Goal: Transaction & Acquisition: Purchase product/service

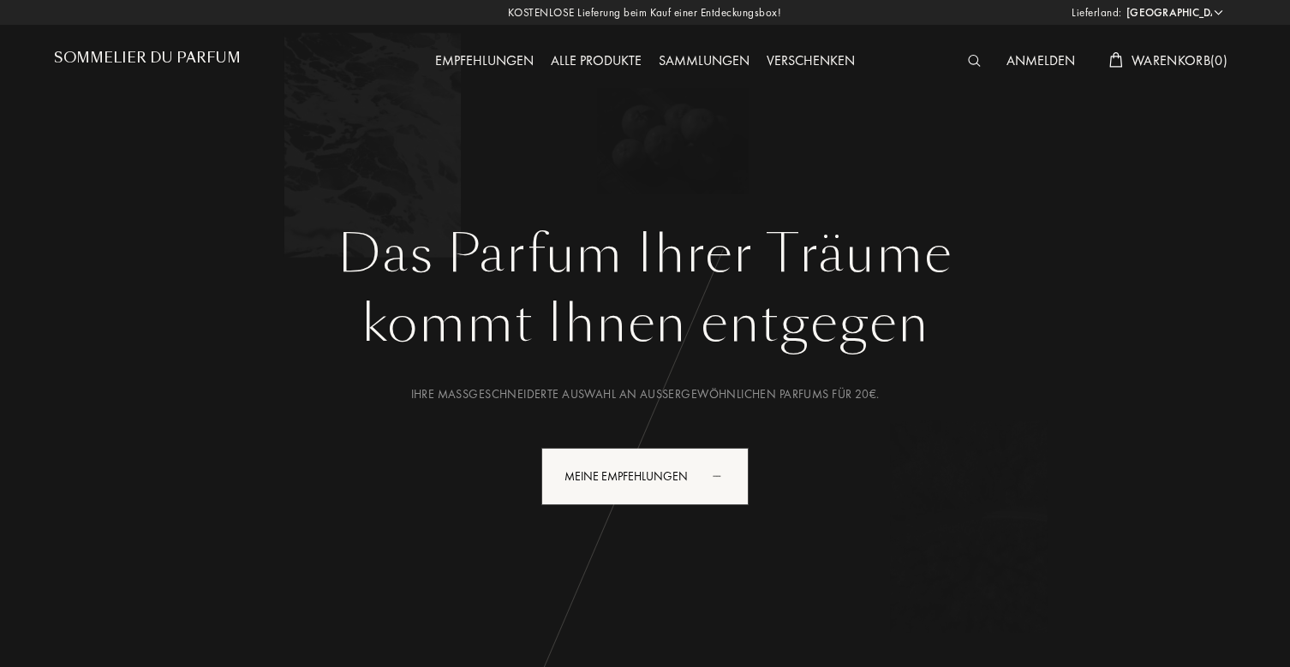
select select "DE"
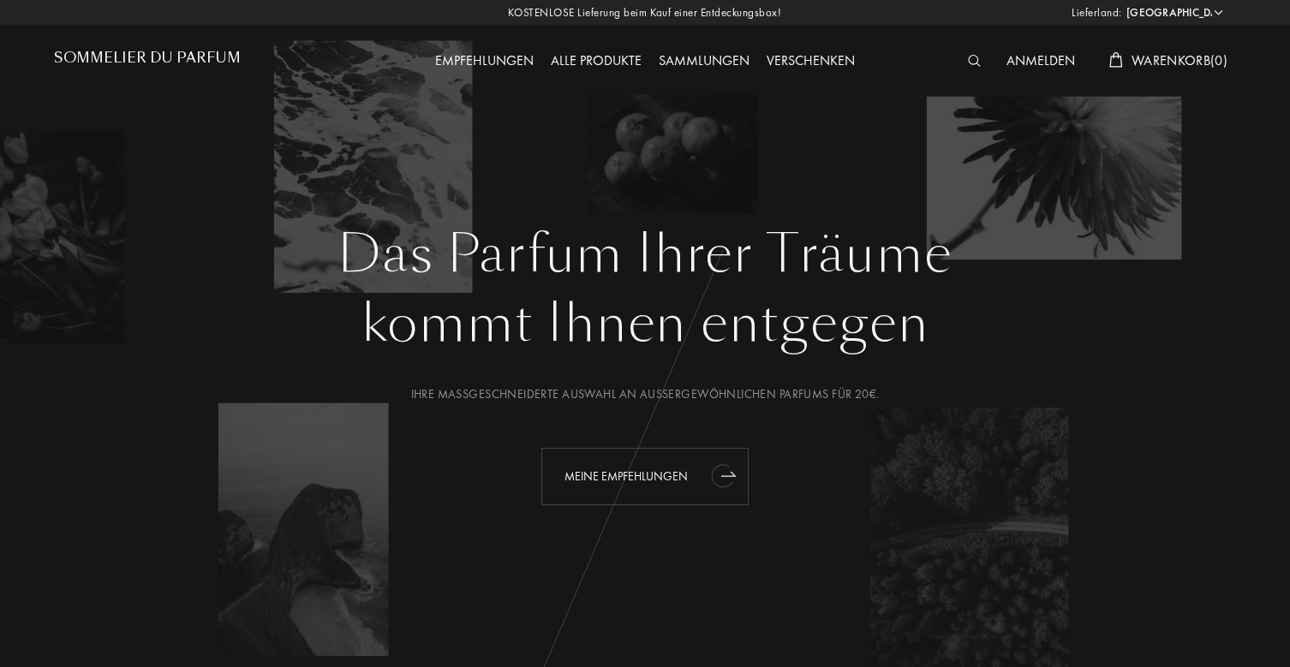
click at [620, 468] on div "Meine Empfehlungen" at bounding box center [644, 476] width 207 height 57
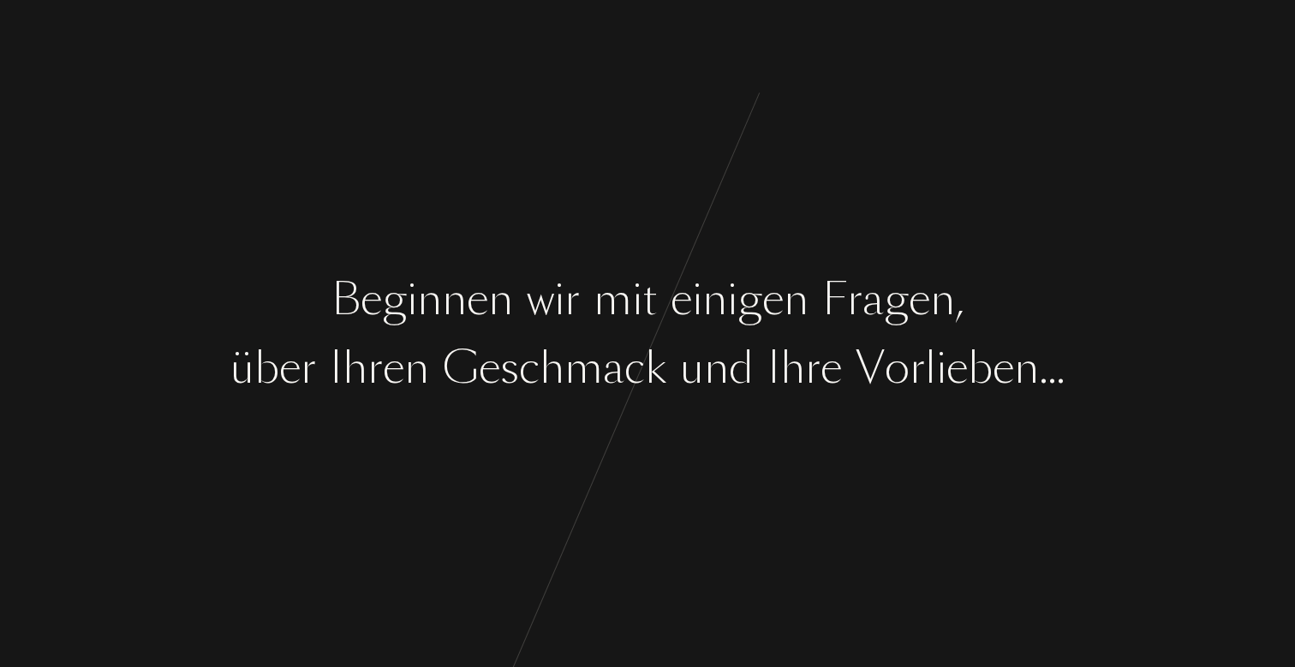
click at [637, 417] on div "B e g i n n e n w i r m i t e i n i g e n F [PERSON_NAME] , ü b e r I [PERSON_N…" at bounding box center [647, 333] width 1295 height 667
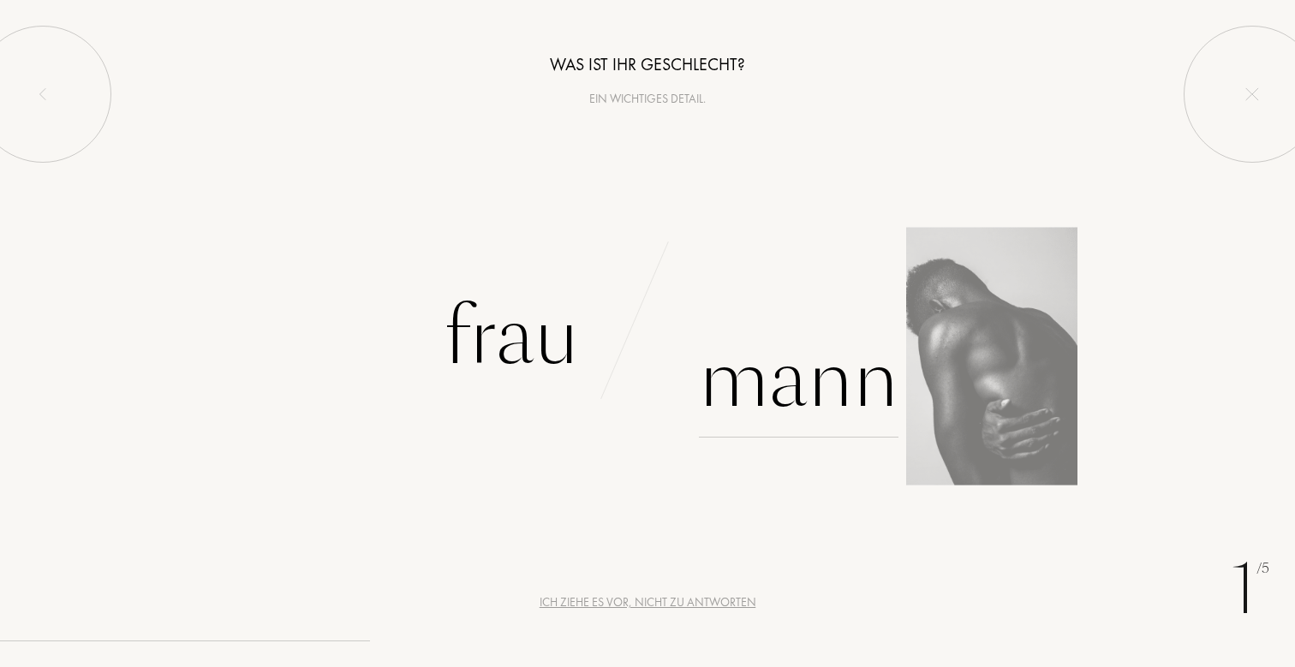
click at [783, 392] on div "Mann" at bounding box center [799, 380] width 200 height 116
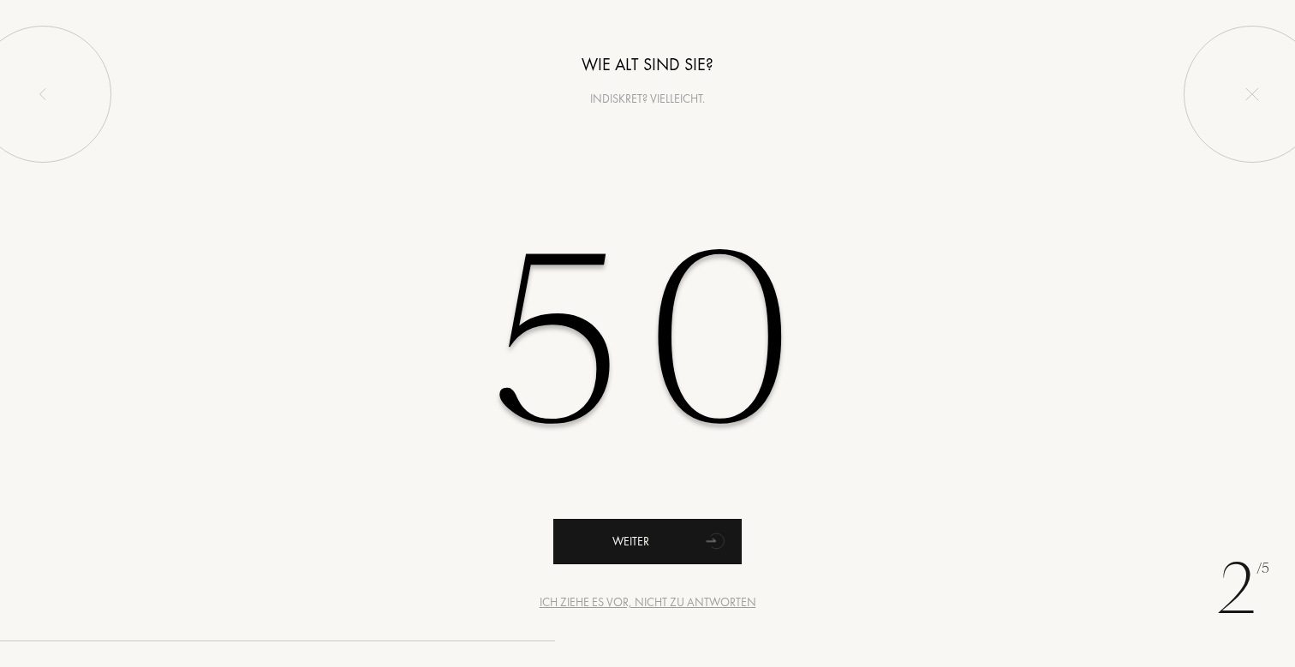
type input "50"
click at [634, 532] on div "Weiter" at bounding box center [647, 541] width 188 height 45
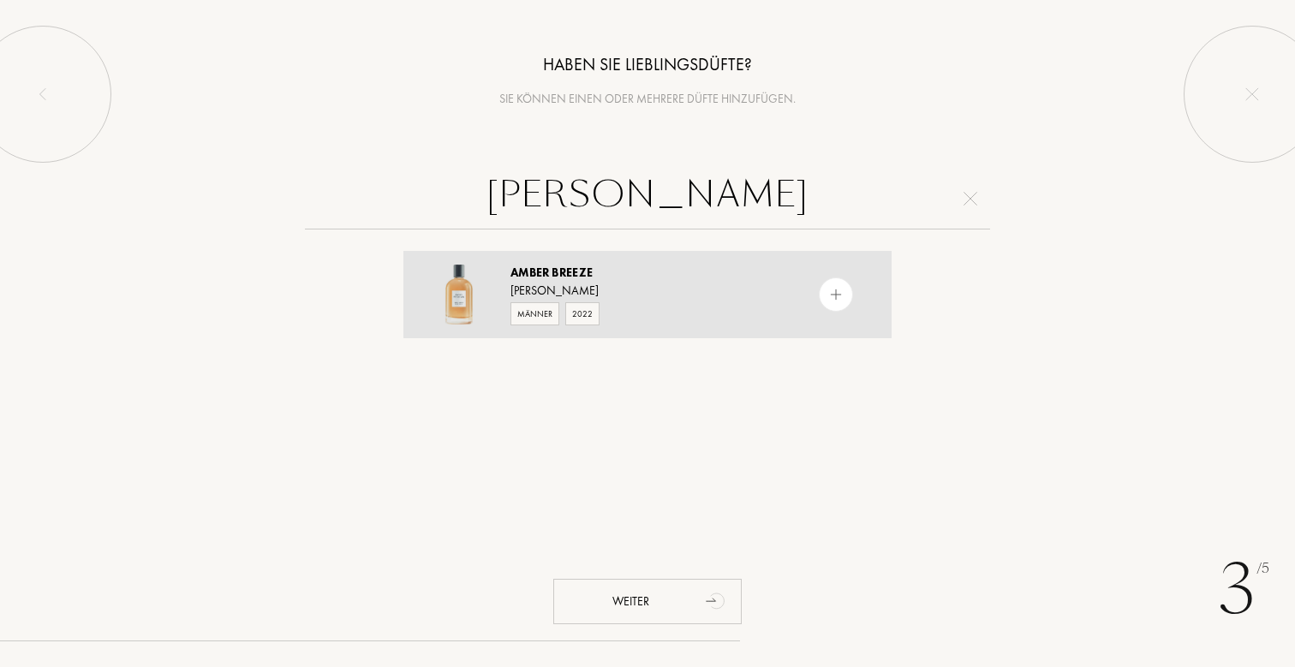
type input "amber breeze"
click at [639, 301] on div "Männer 2022" at bounding box center [646, 313] width 272 height 26
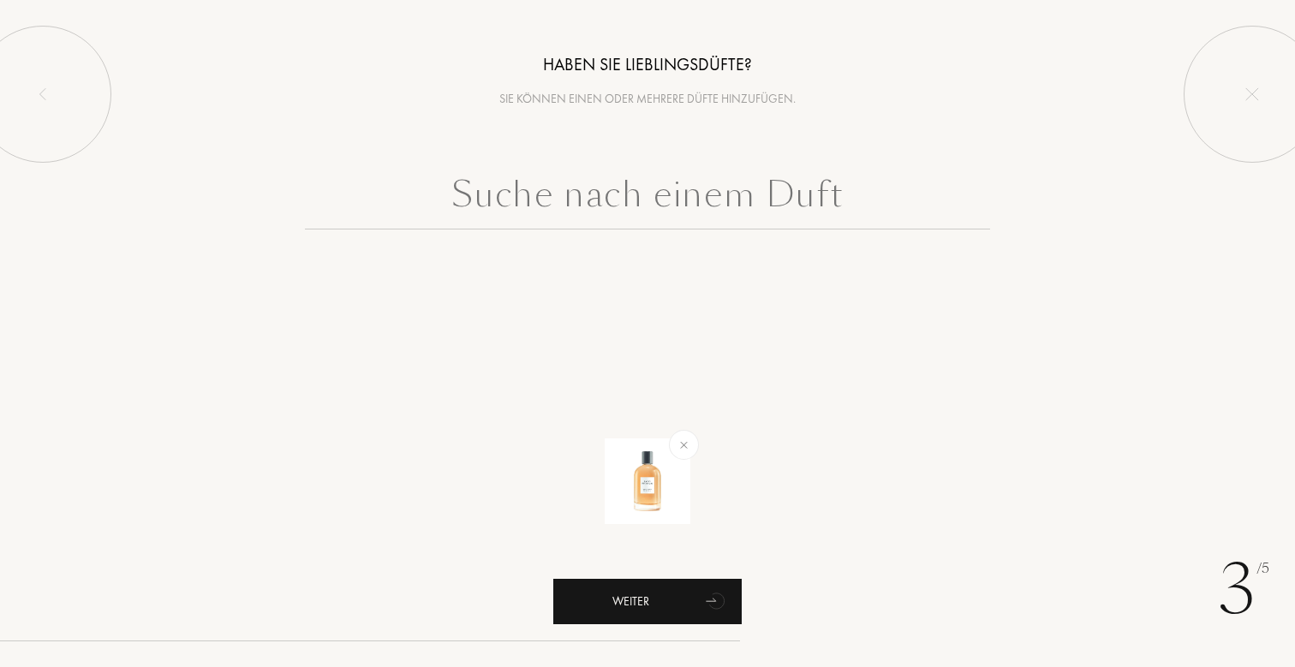
click at [645, 604] on div "Weiter" at bounding box center [647, 601] width 188 height 45
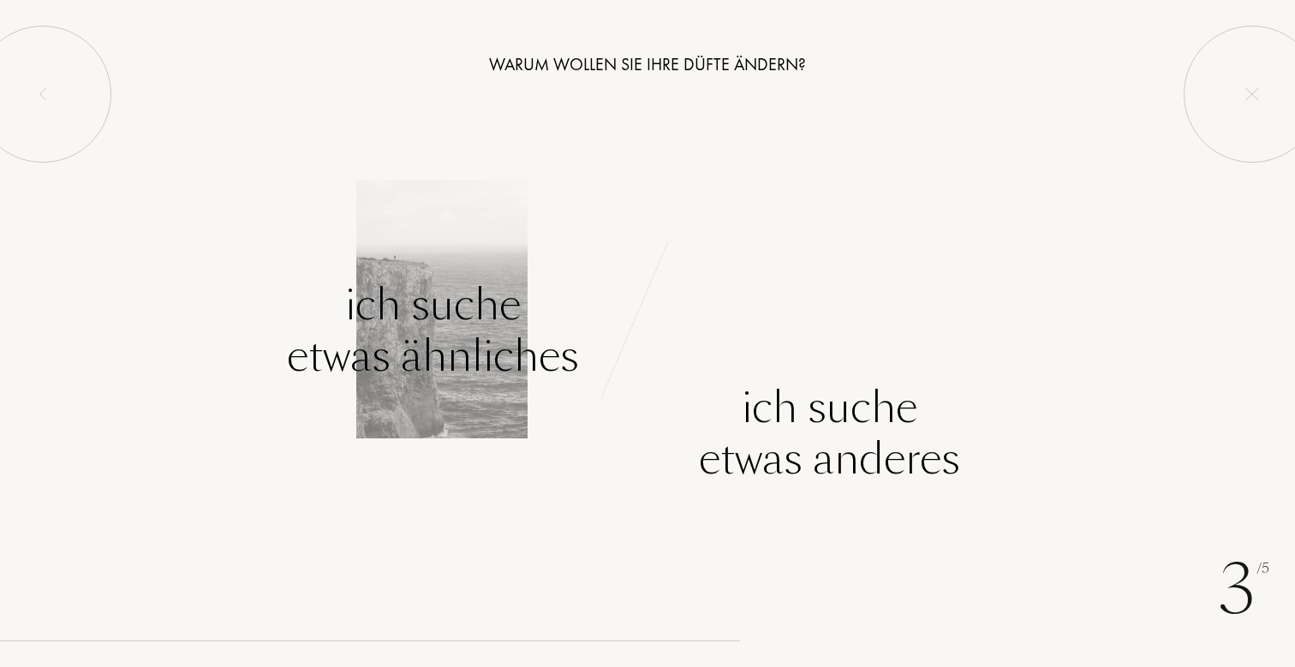
click at [453, 342] on div "Ich suche etwas ähnliches" at bounding box center [433, 330] width 292 height 103
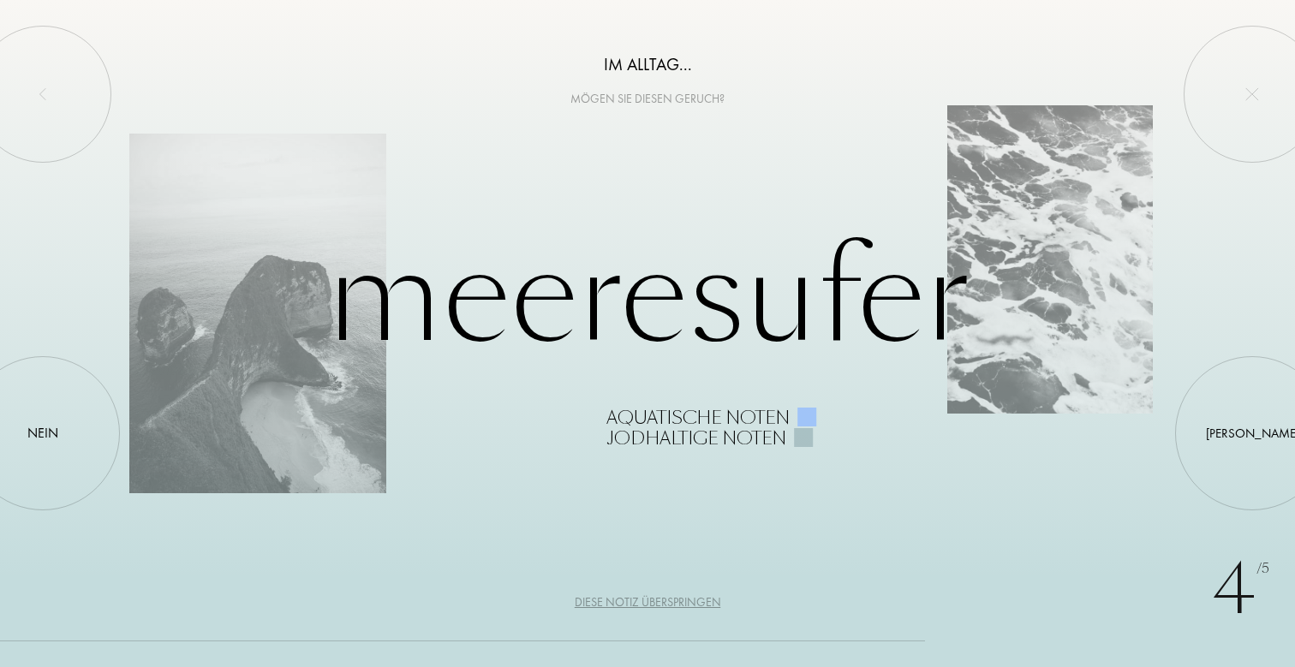
click at [642, 605] on div "Diese Notiz überspringen" at bounding box center [648, 602] width 146 height 18
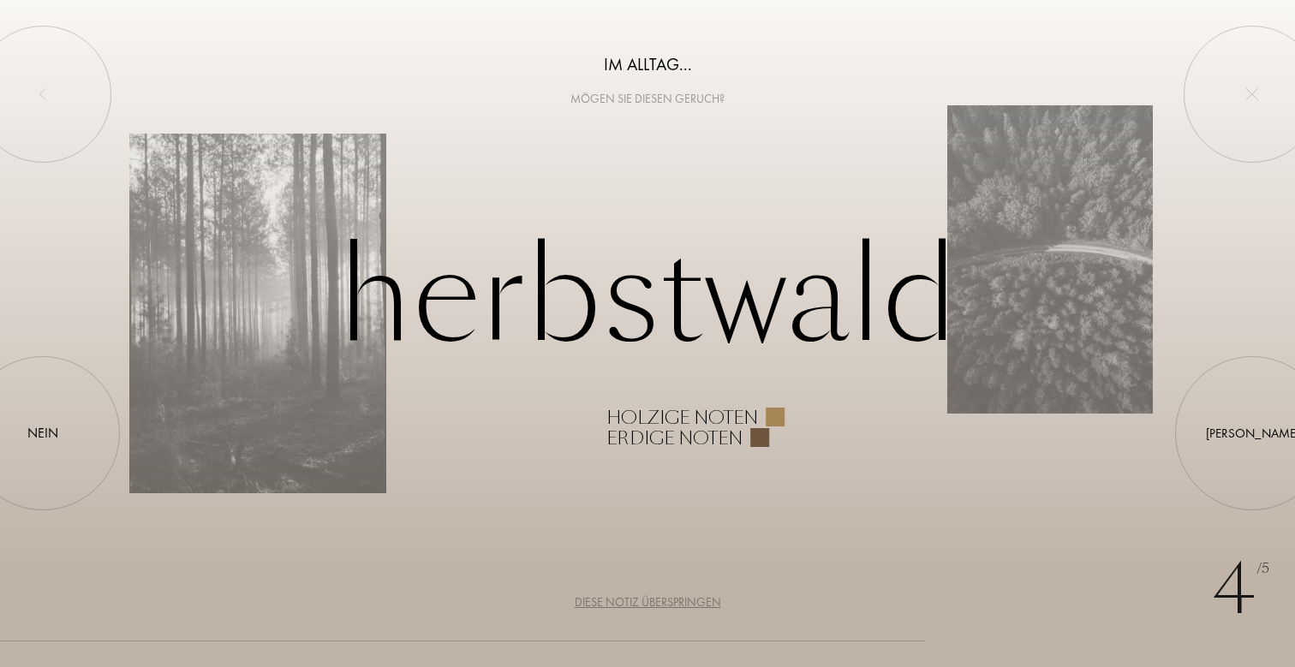
click at [642, 605] on div "Diese Notiz überspringen" at bounding box center [648, 602] width 146 height 18
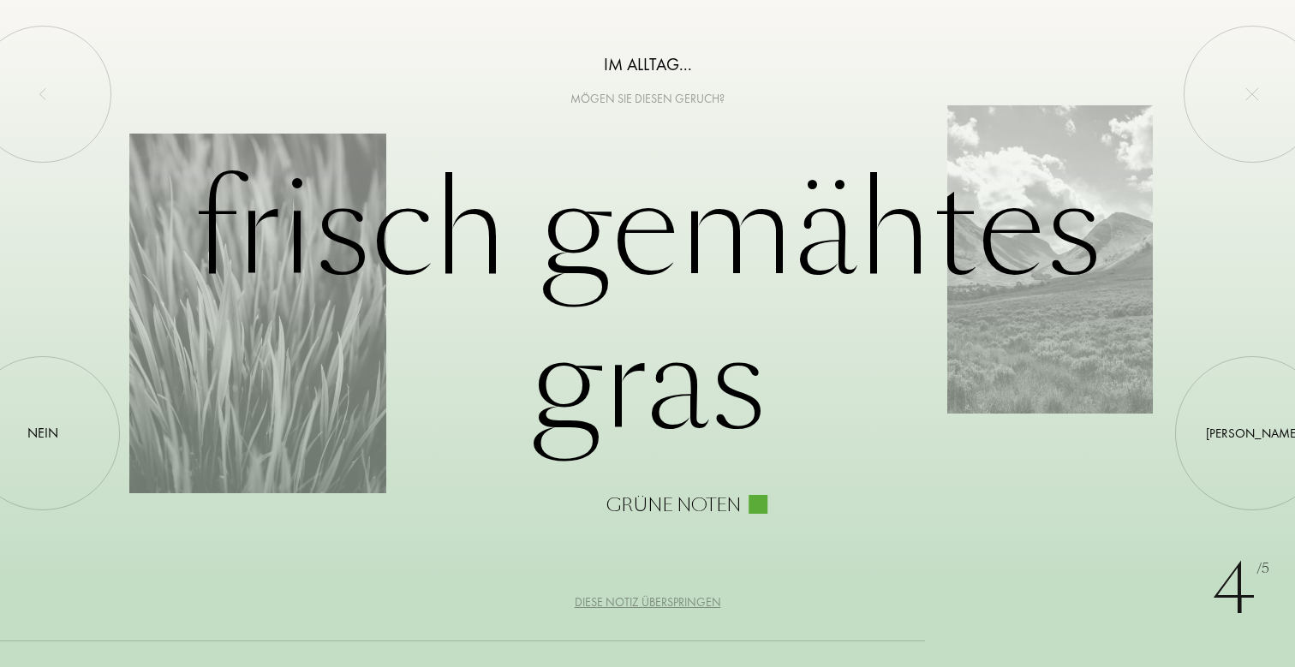
click at [642, 605] on div "Diese Notiz überspringen" at bounding box center [648, 602] width 146 height 18
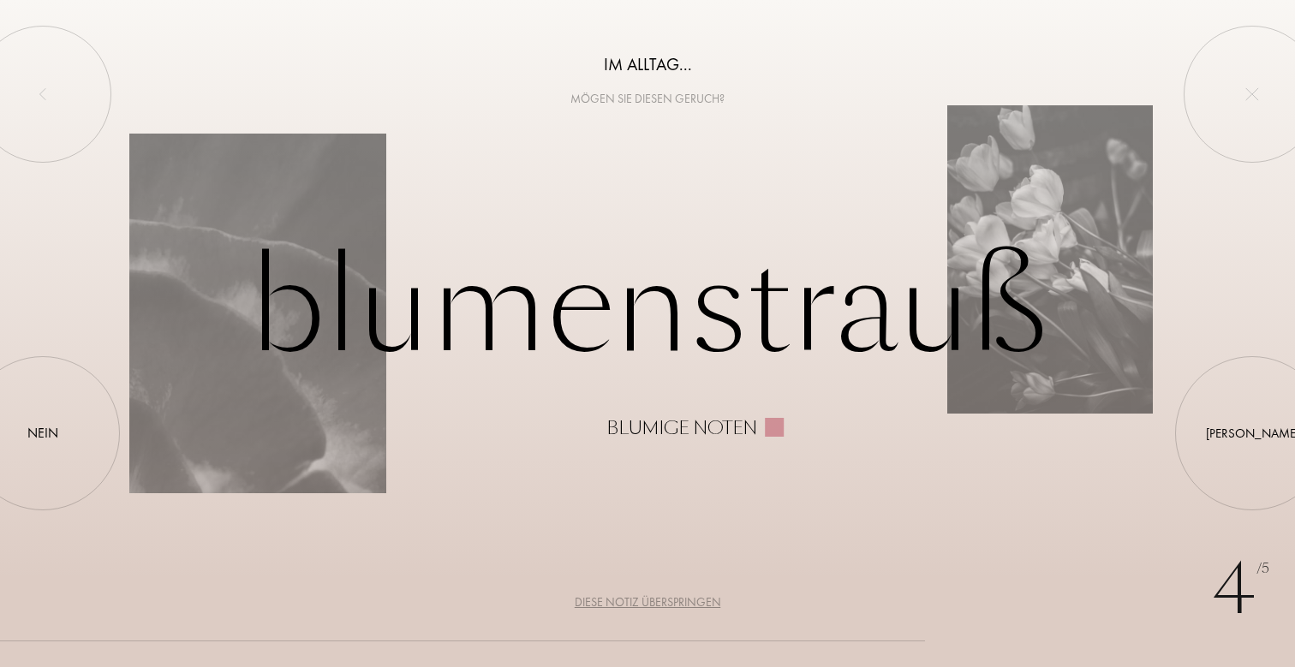
click at [642, 605] on div "Diese Notiz überspringen" at bounding box center [648, 602] width 146 height 18
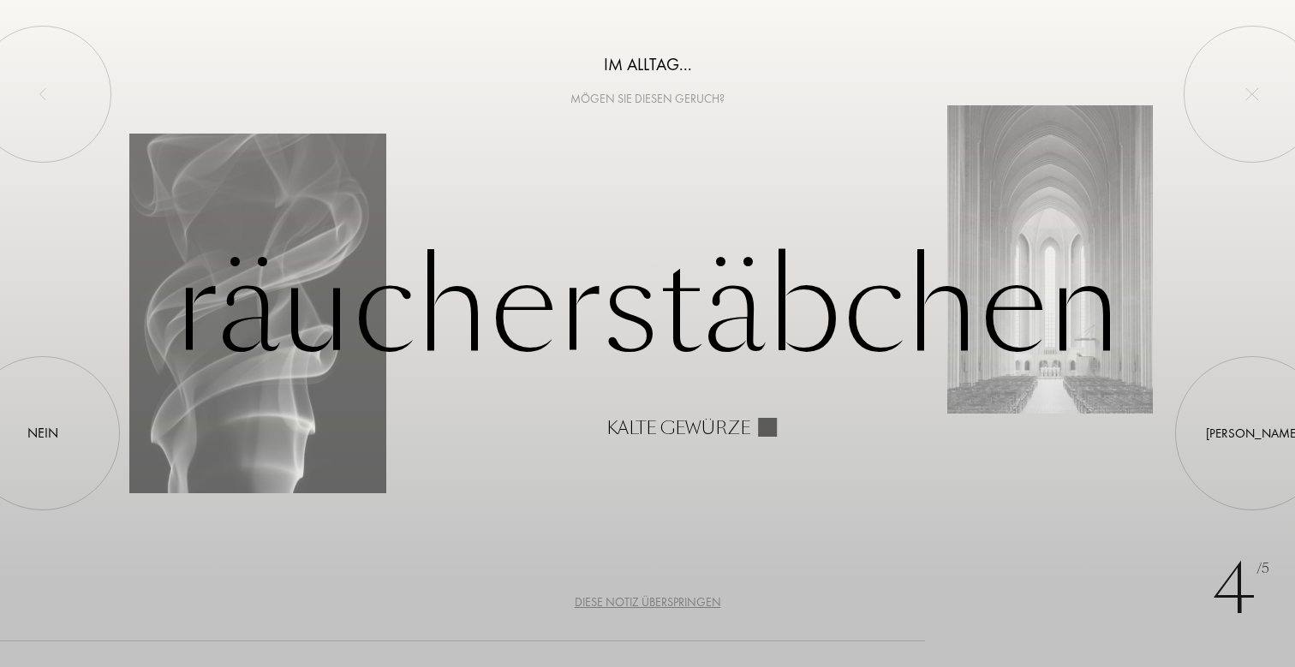
click at [642, 605] on div "Diese Notiz überspringen" at bounding box center [648, 602] width 146 height 18
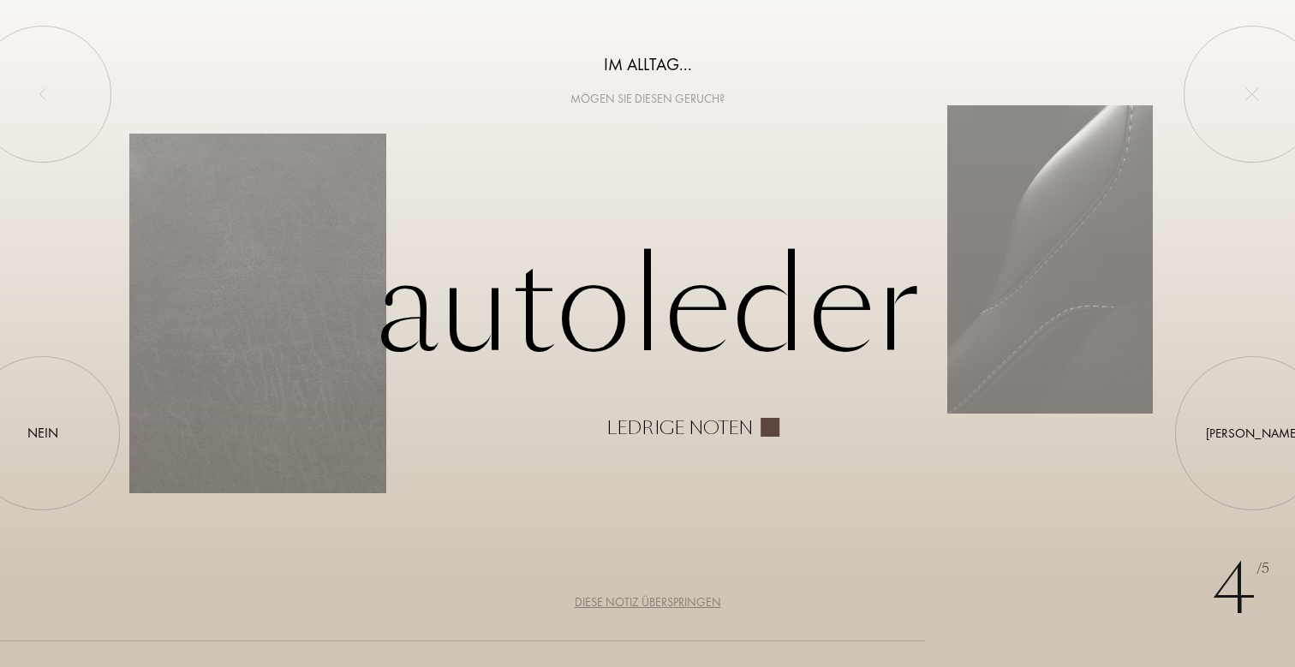
click at [642, 605] on div "Diese Notiz überspringen" at bounding box center [648, 602] width 146 height 18
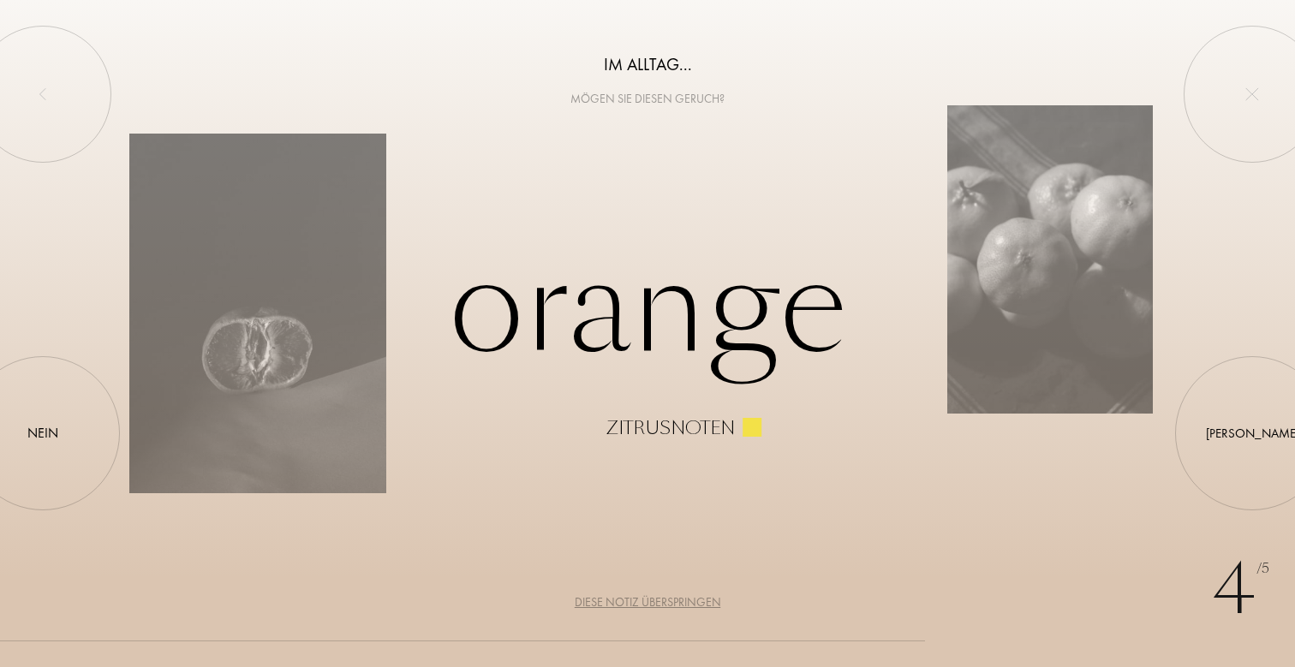
click at [642, 605] on div "Diese Notiz überspringen" at bounding box center [648, 602] width 146 height 18
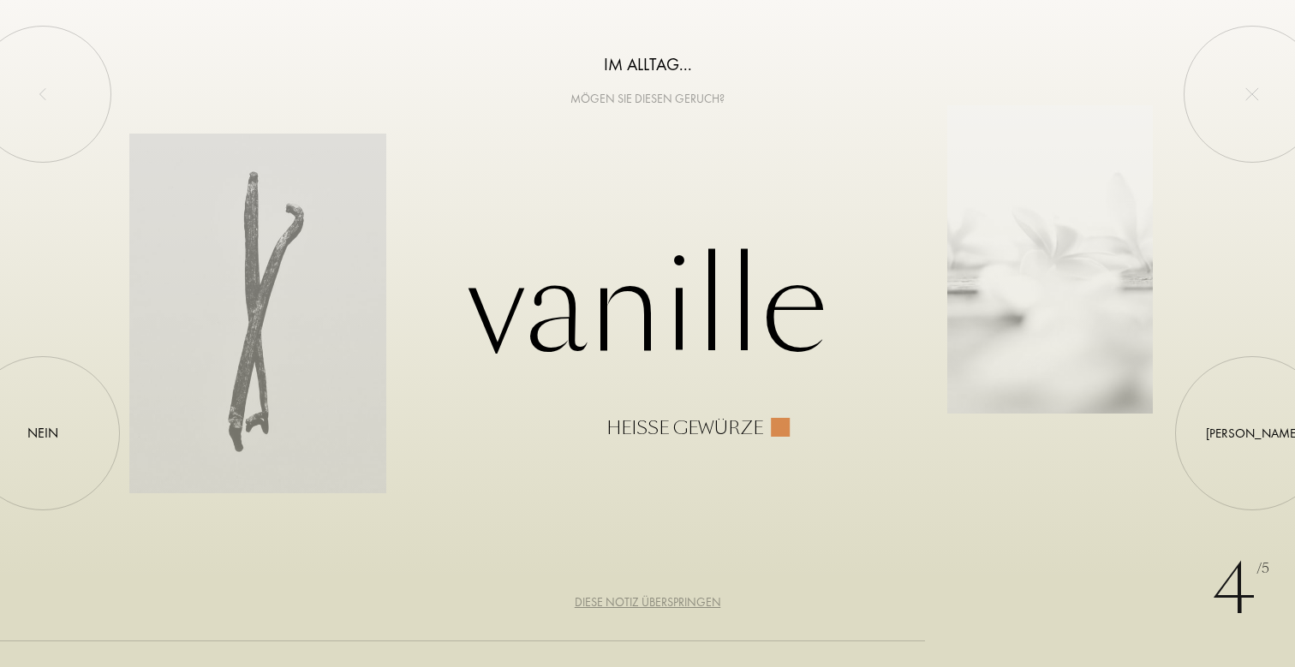
click at [642, 605] on div "Diese Notiz überspringen" at bounding box center [648, 602] width 146 height 18
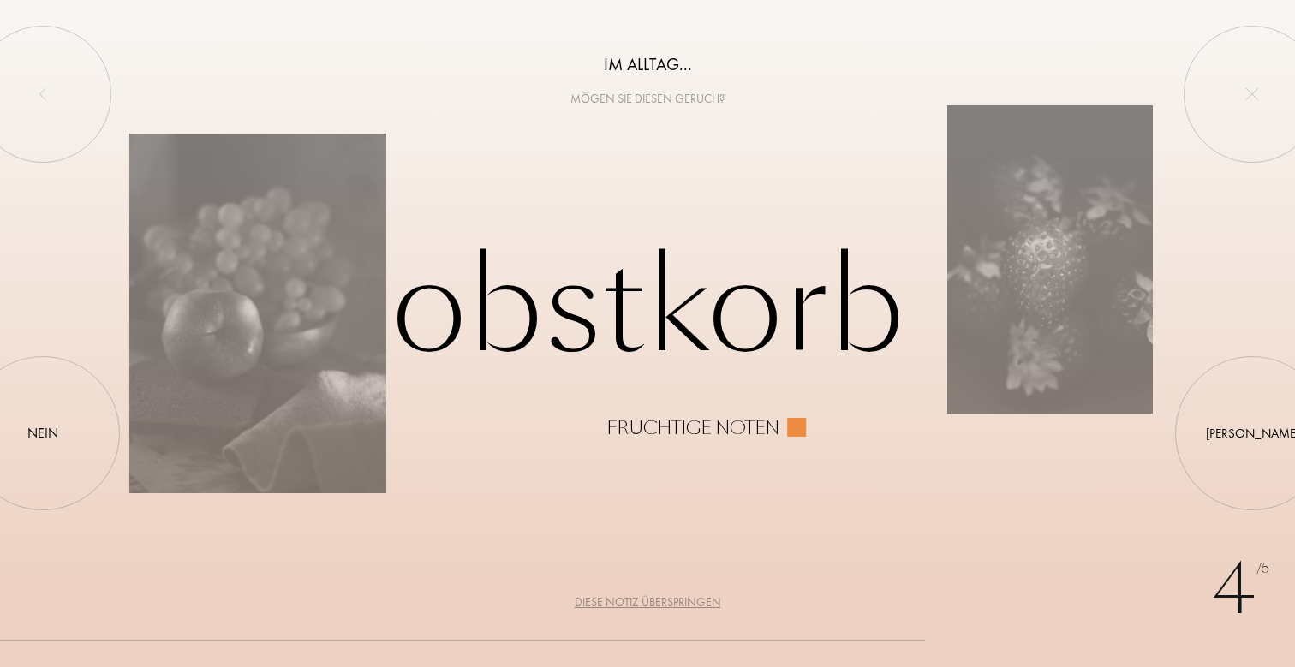
click at [642, 605] on div "Diese Notiz überspringen" at bounding box center [648, 602] width 146 height 18
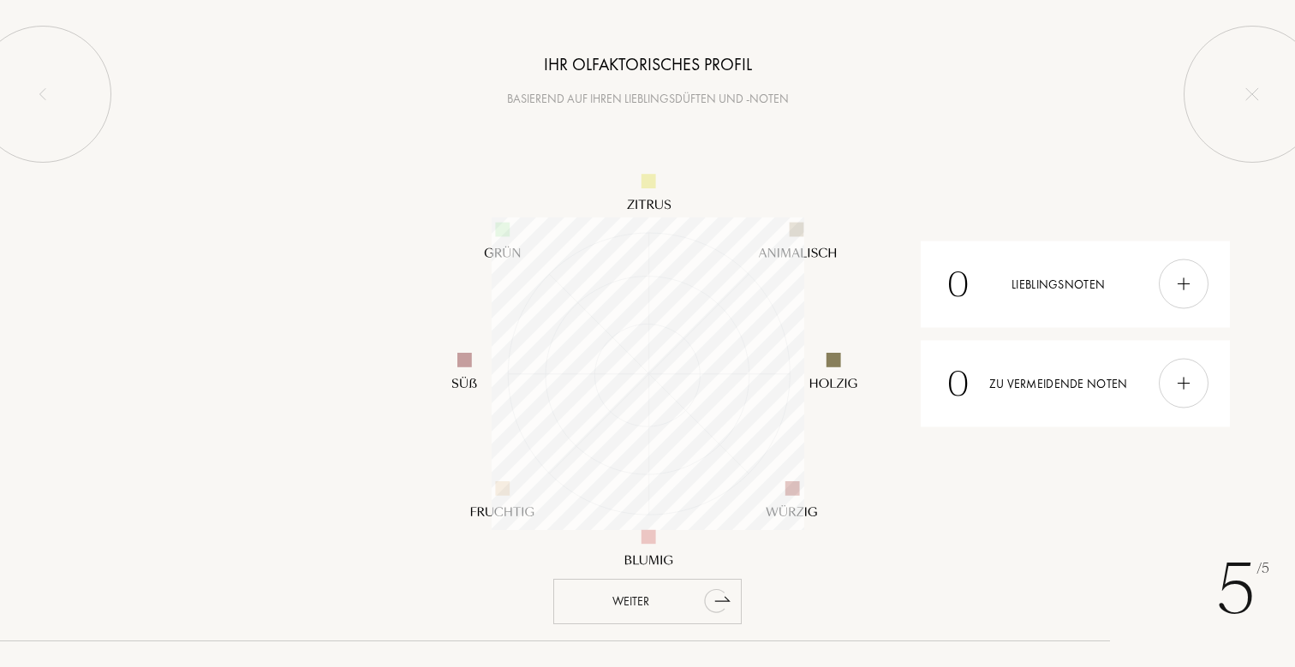
click at [664, 600] on div "Weiter" at bounding box center [647, 601] width 188 height 45
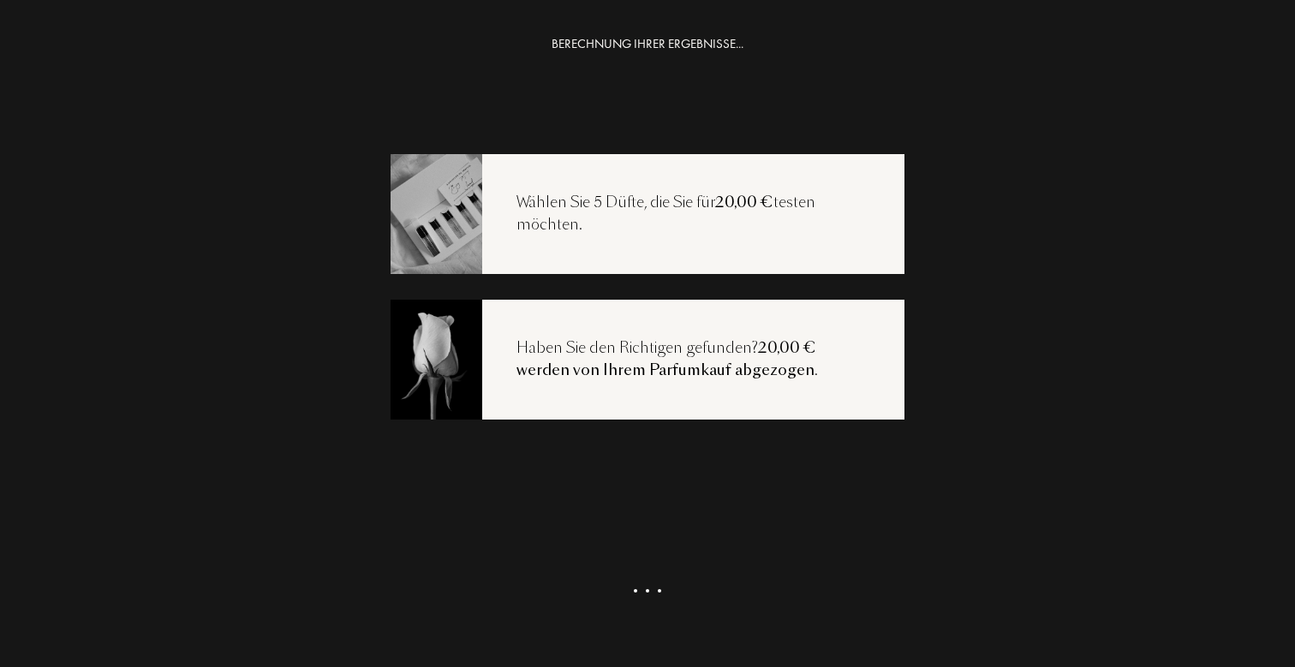
click at [670, 228] on div "Wählen Sie 5 Düfte, die Sie für 20,00 € testen möchten." at bounding box center [693, 214] width 422 height 44
click at [654, 362] on span "20,00 € werden von Ihrem Parfumkauf abgezogen" at bounding box center [666, 358] width 300 height 43
click at [646, 628] on div "Meine Auswahl ansehen" at bounding box center [647, 624] width 188 height 63
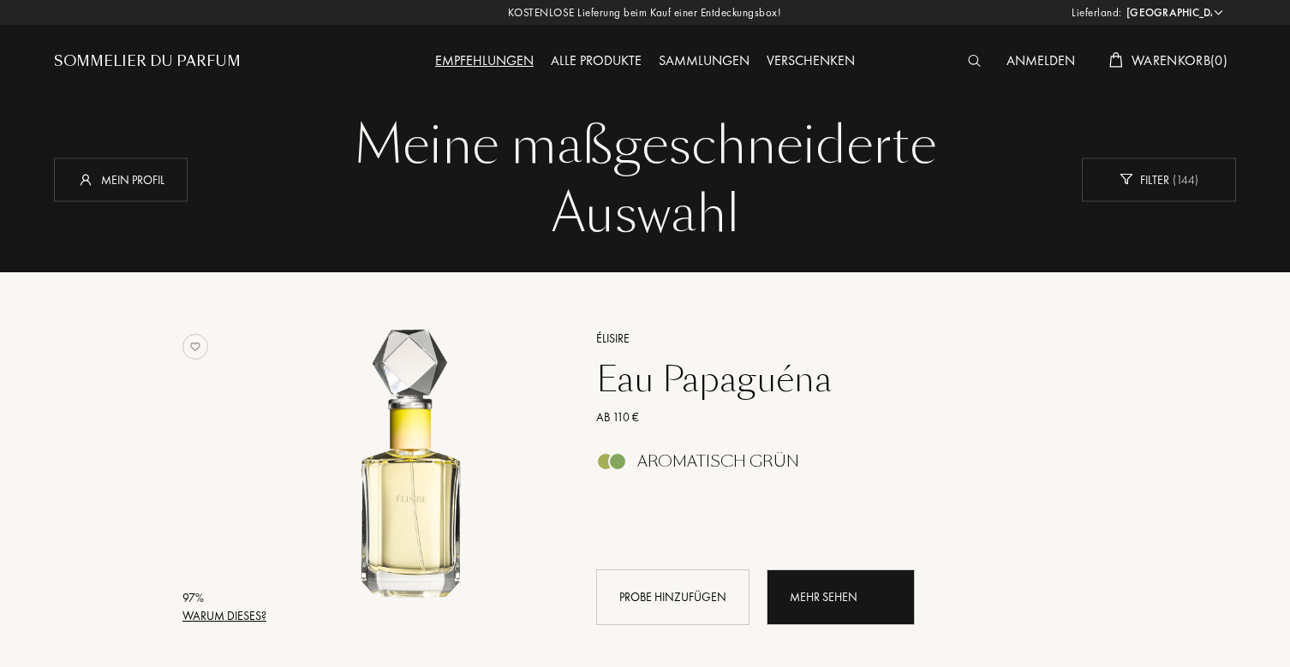
select select "DE"
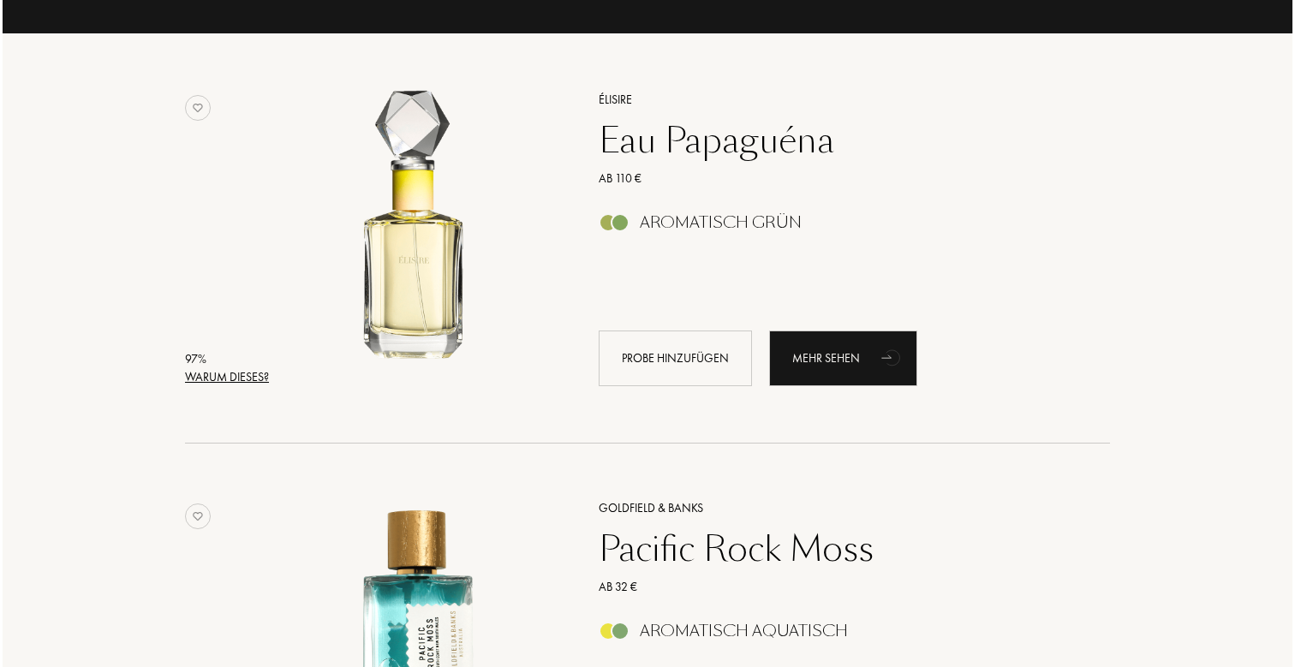
scroll to position [244, 0]
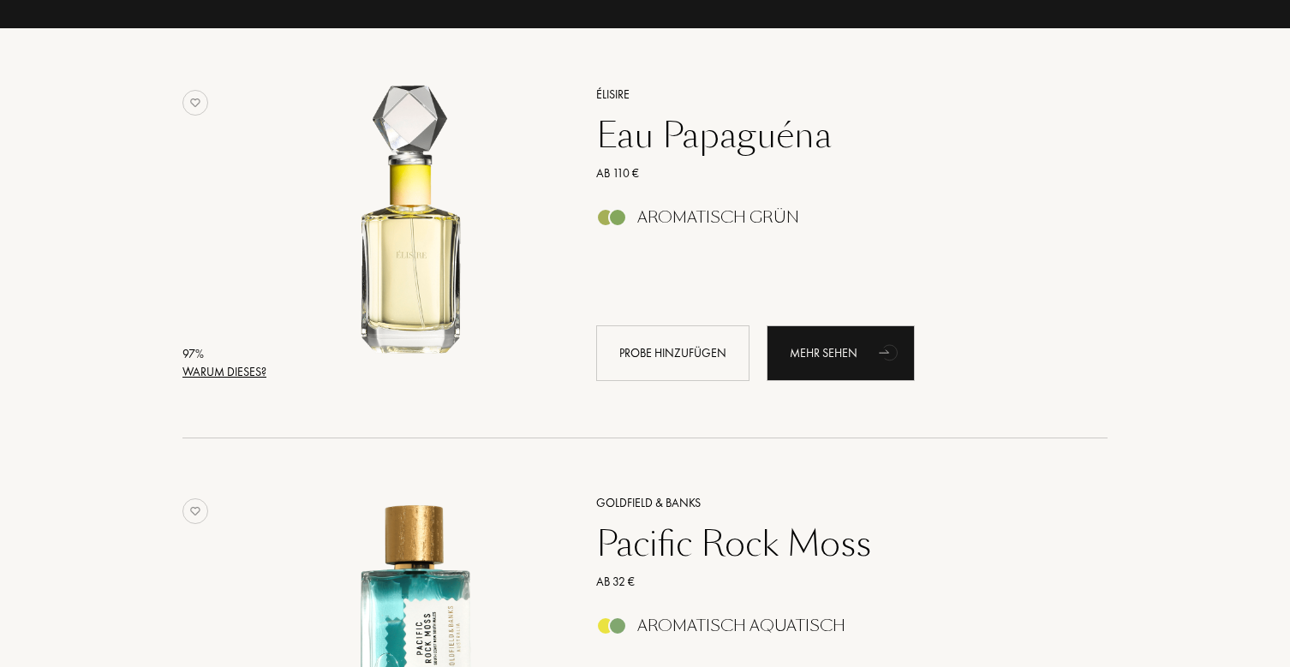
click at [251, 368] on div "Warum dieses?" at bounding box center [224, 372] width 84 height 18
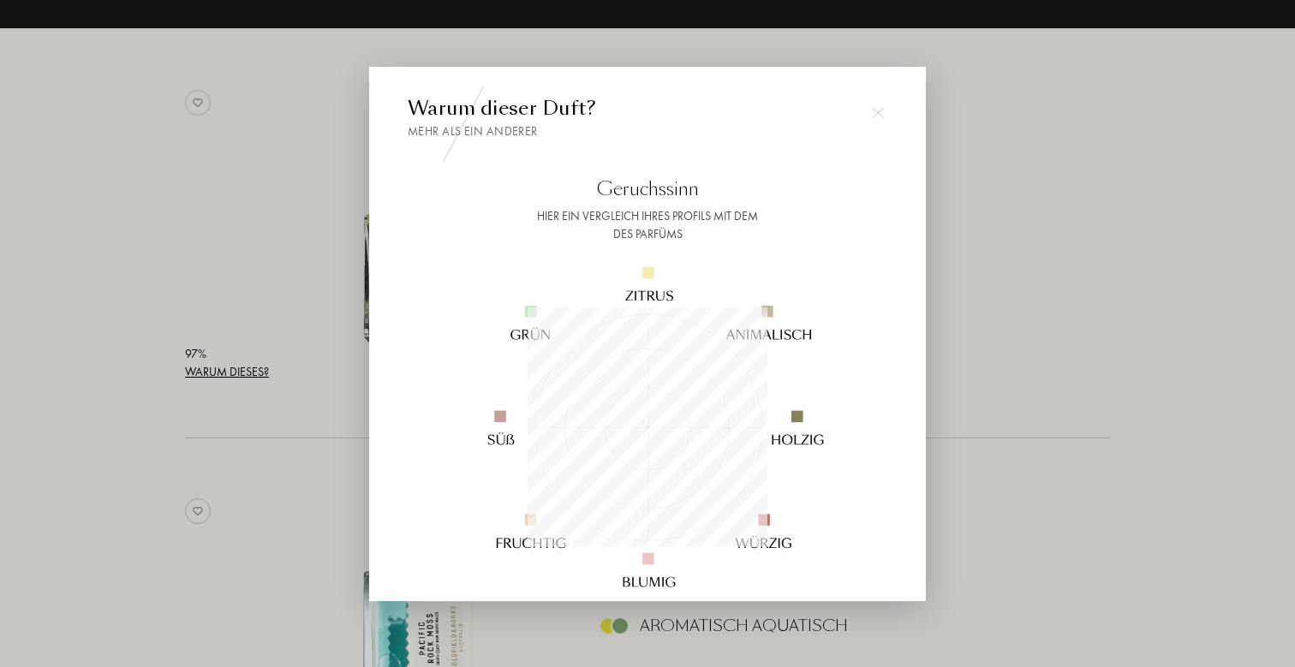
scroll to position [240, 240]
click at [1044, 384] on div at bounding box center [647, 333] width 1295 height 667
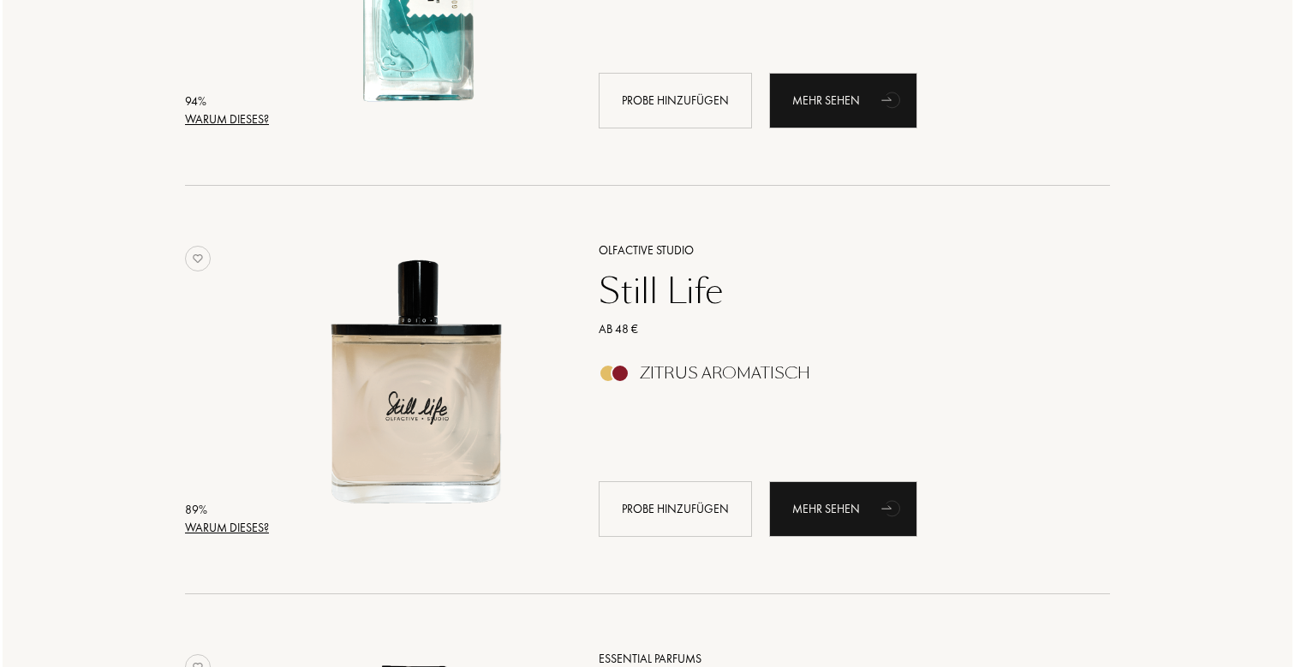
scroll to position [928, 0]
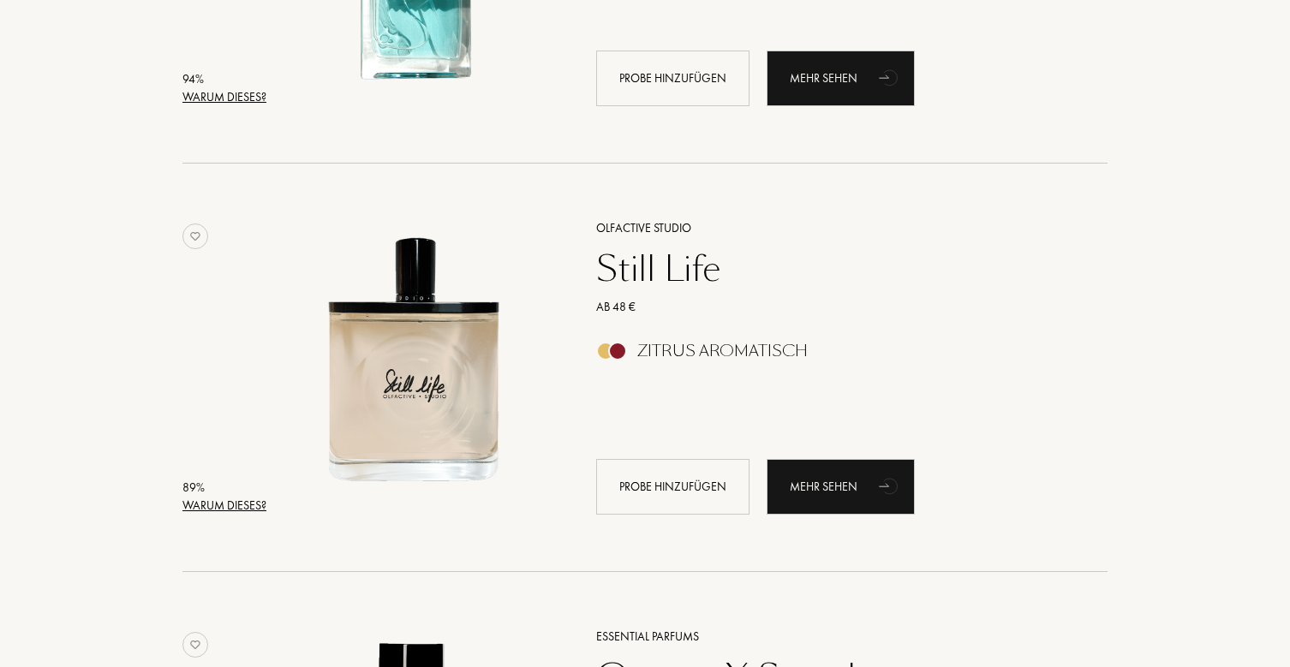
click at [221, 501] on div "Warum dieses?" at bounding box center [224, 506] width 84 height 18
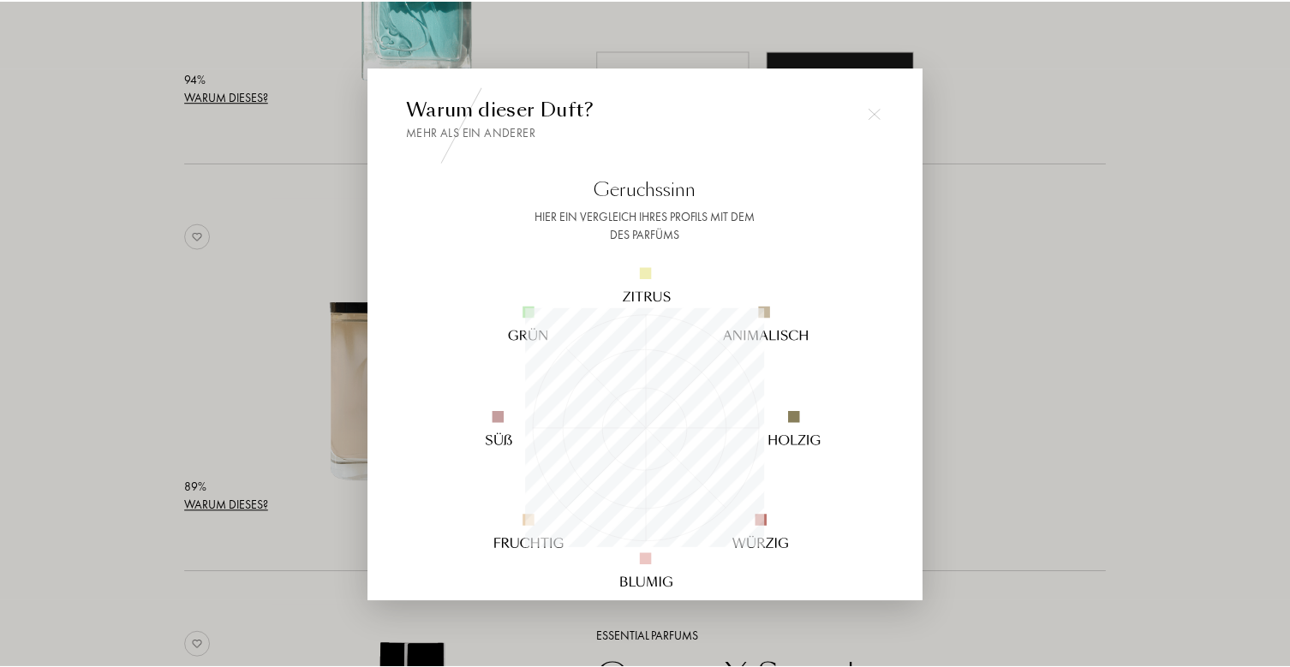
scroll to position [240, 240]
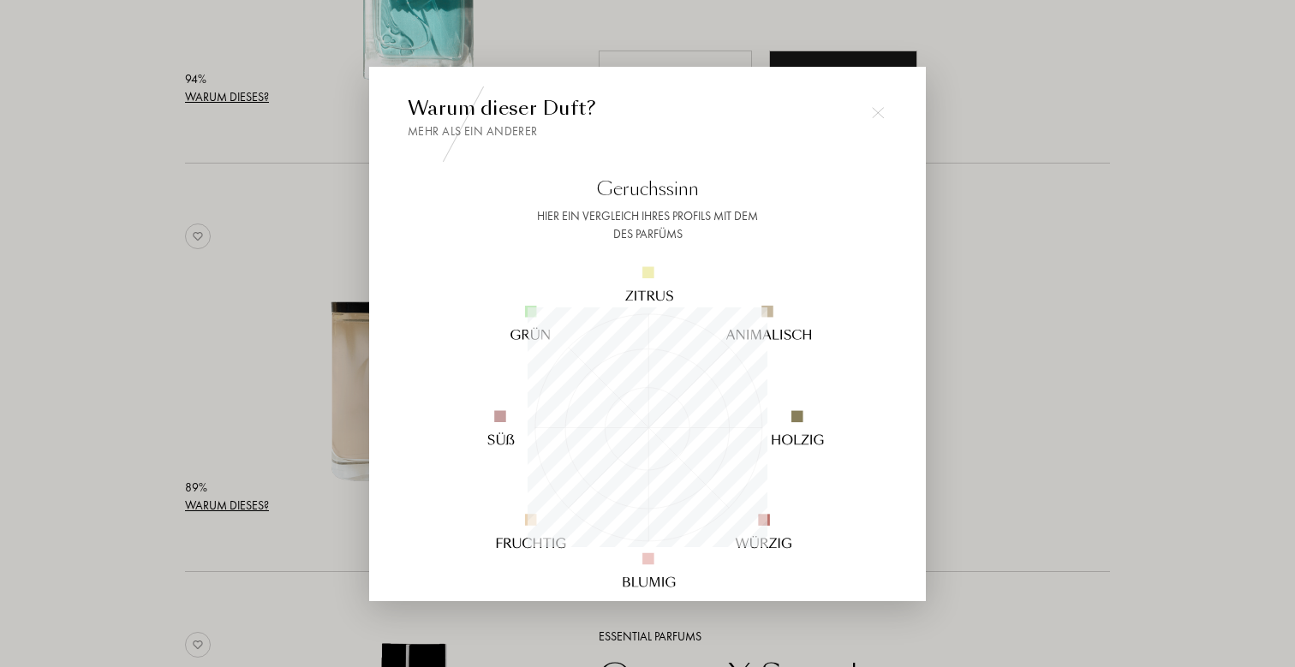
click at [112, 448] on div at bounding box center [647, 333] width 1295 height 667
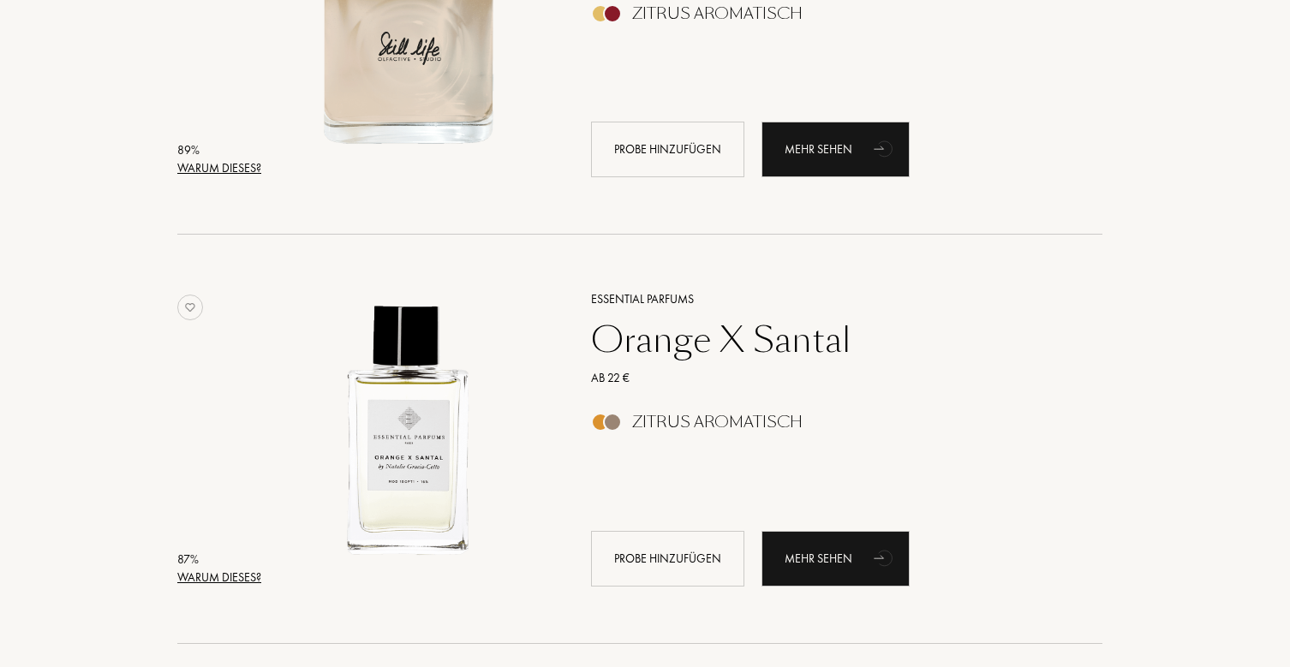
scroll to position [406, 5]
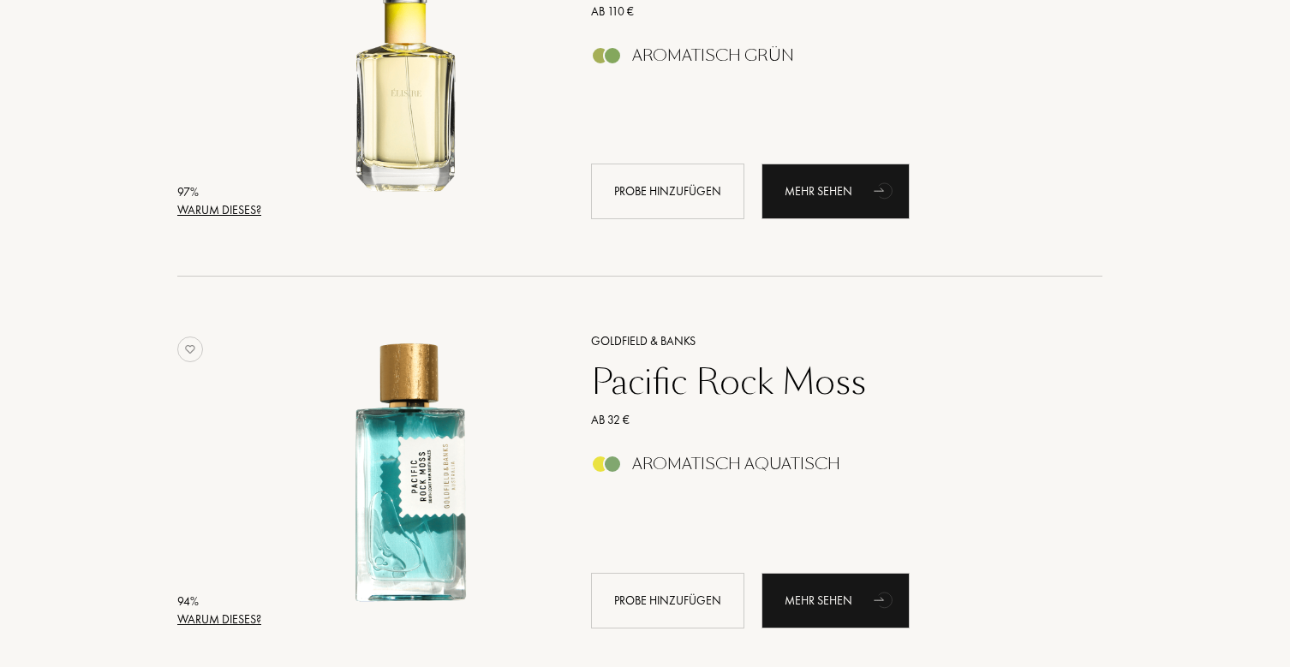
click at [230, 611] on div "Warum dieses?" at bounding box center [219, 620] width 84 height 18
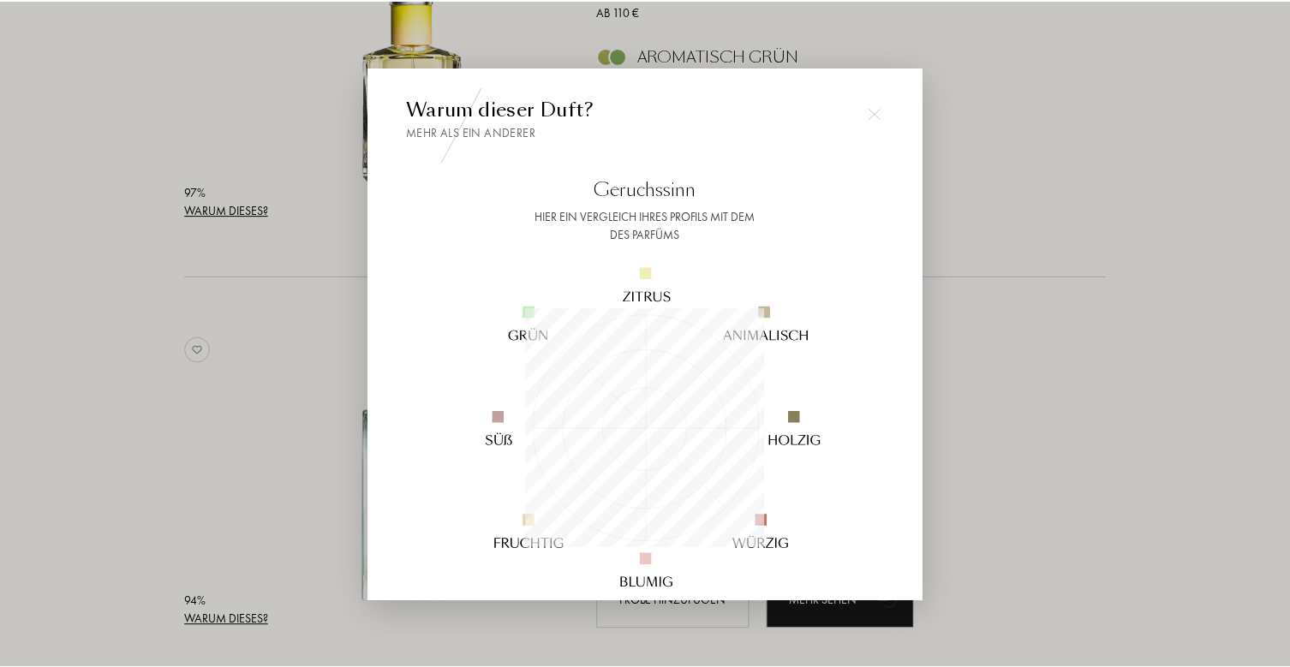
scroll to position [240, 240]
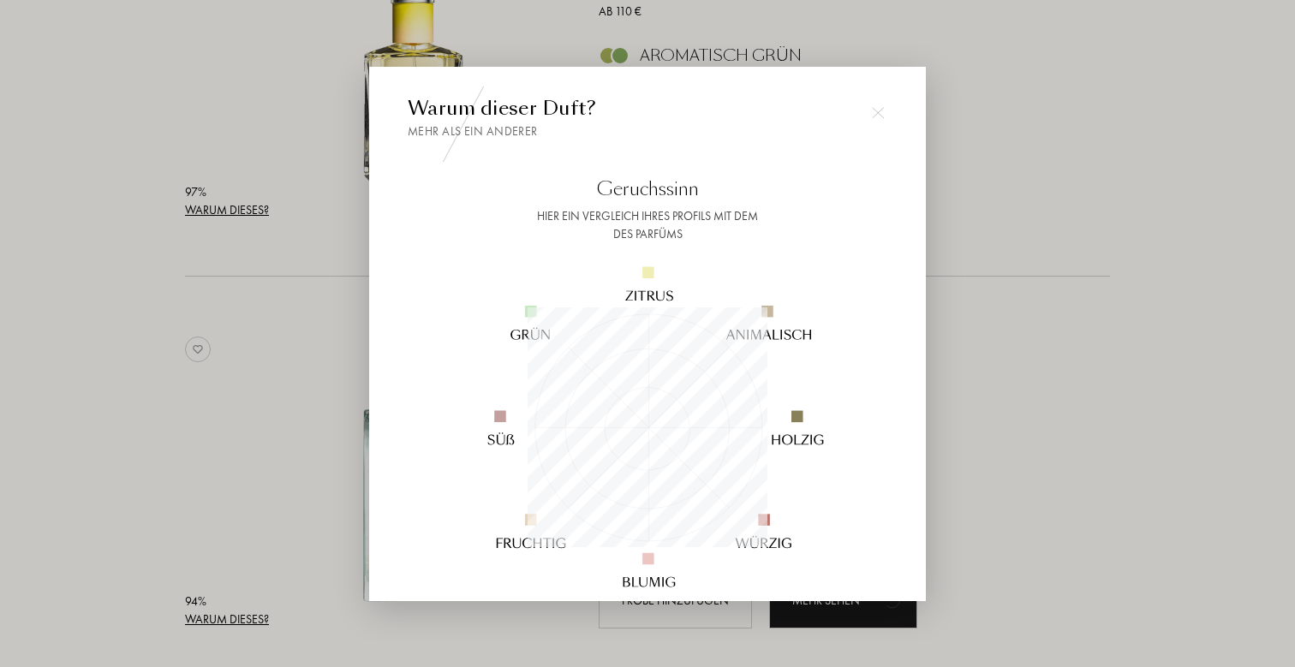
click at [175, 504] on div at bounding box center [647, 333] width 1295 height 667
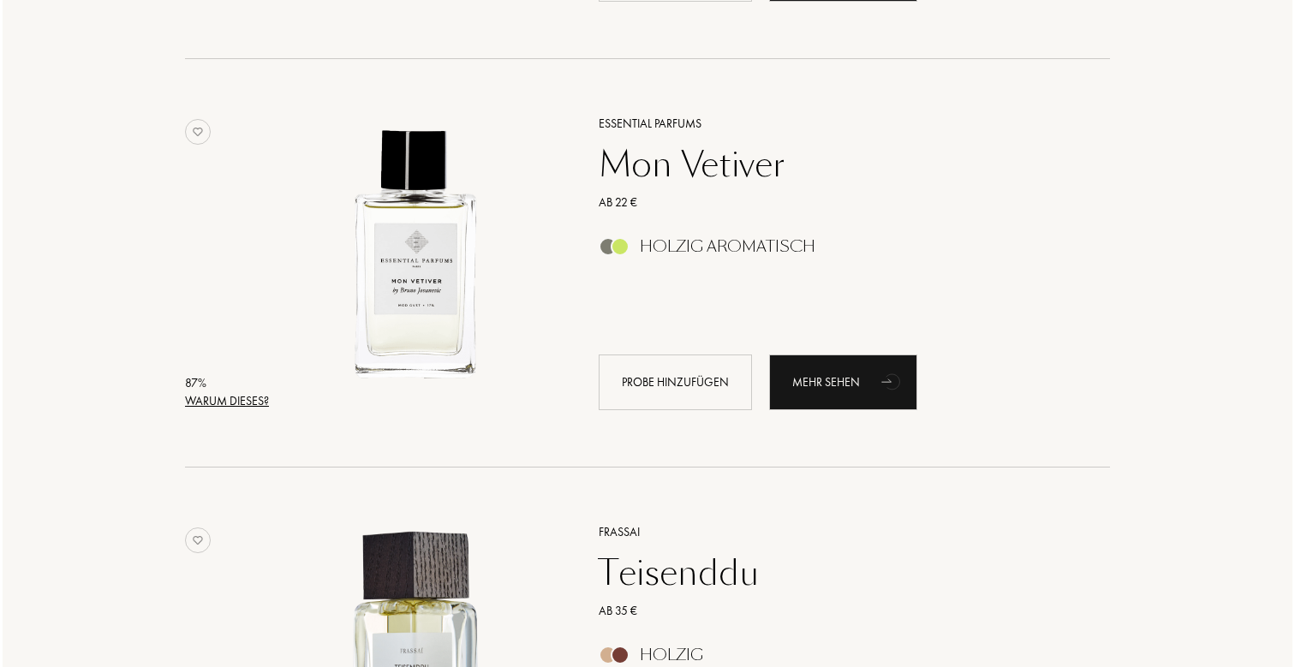
scroll to position [1893, 0]
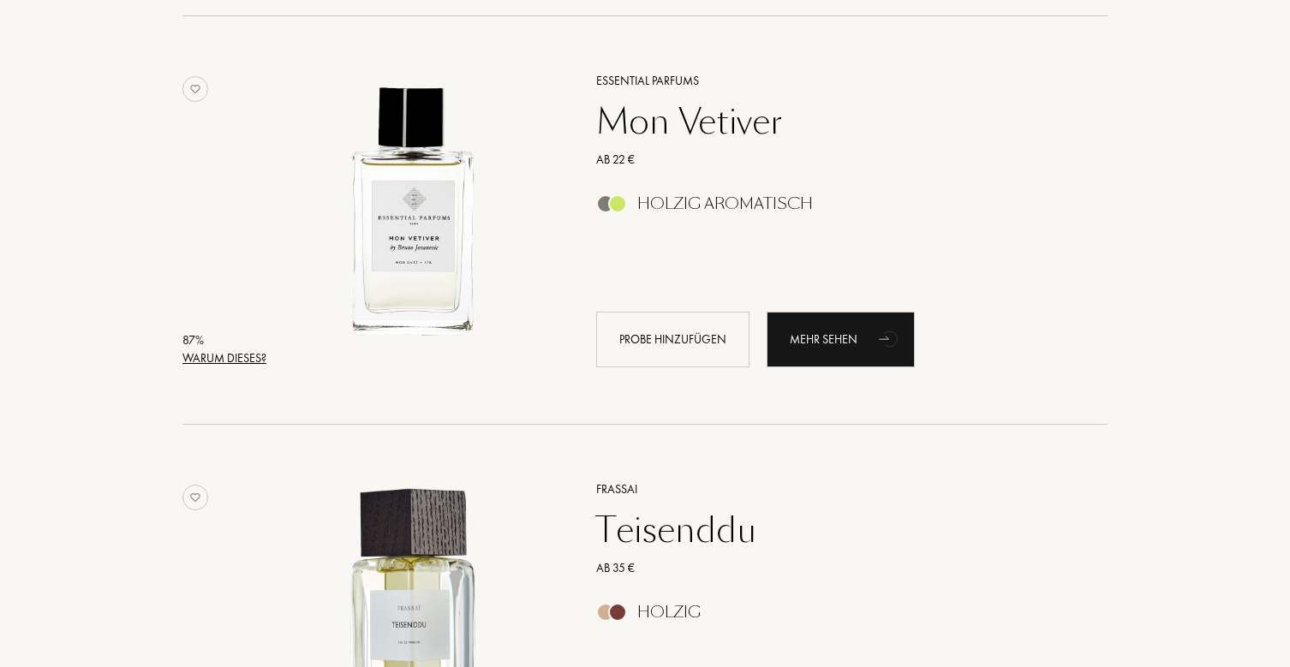
click at [222, 360] on div "Warum dieses?" at bounding box center [224, 358] width 84 height 18
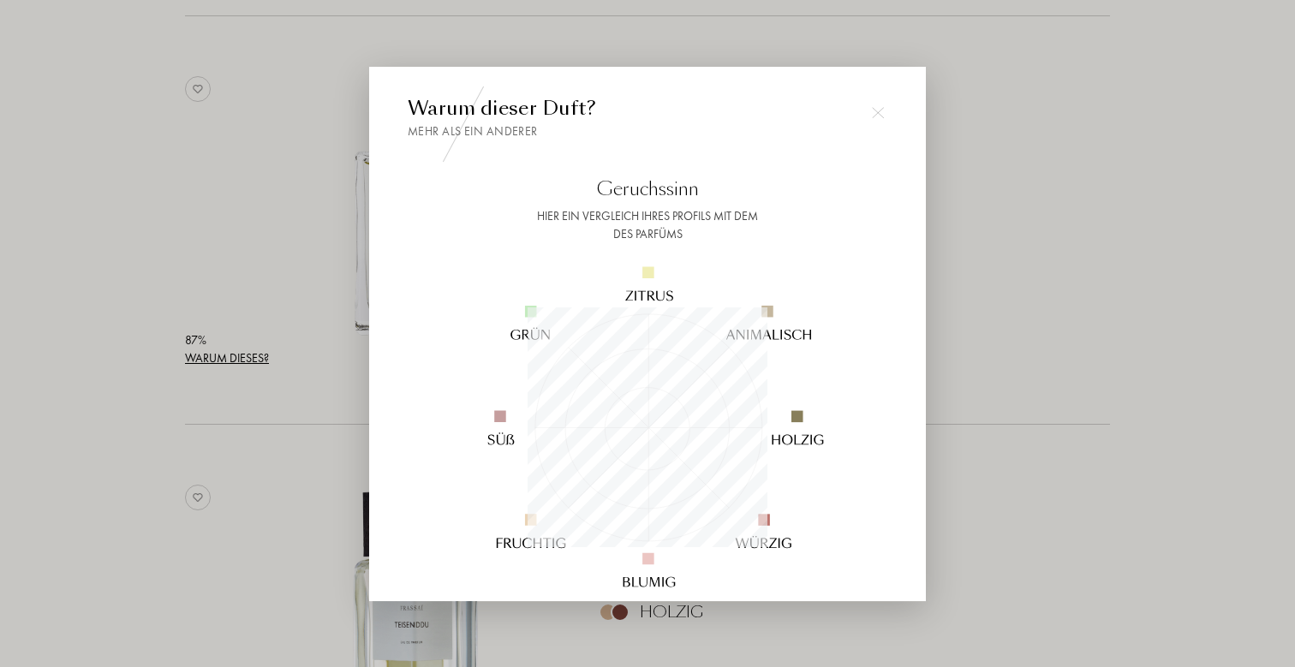
scroll to position [240, 240]
click at [139, 345] on div at bounding box center [647, 333] width 1295 height 667
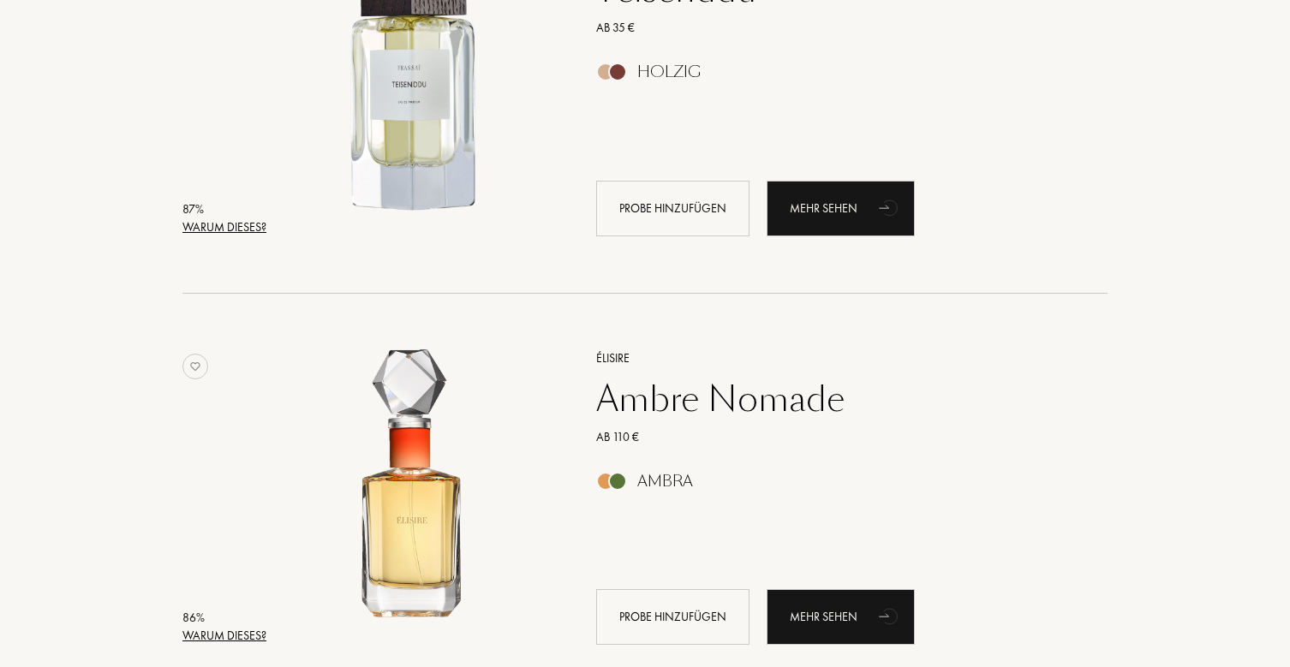
scroll to position [2436, 0]
